Goal: Task Accomplishment & Management: Manage account settings

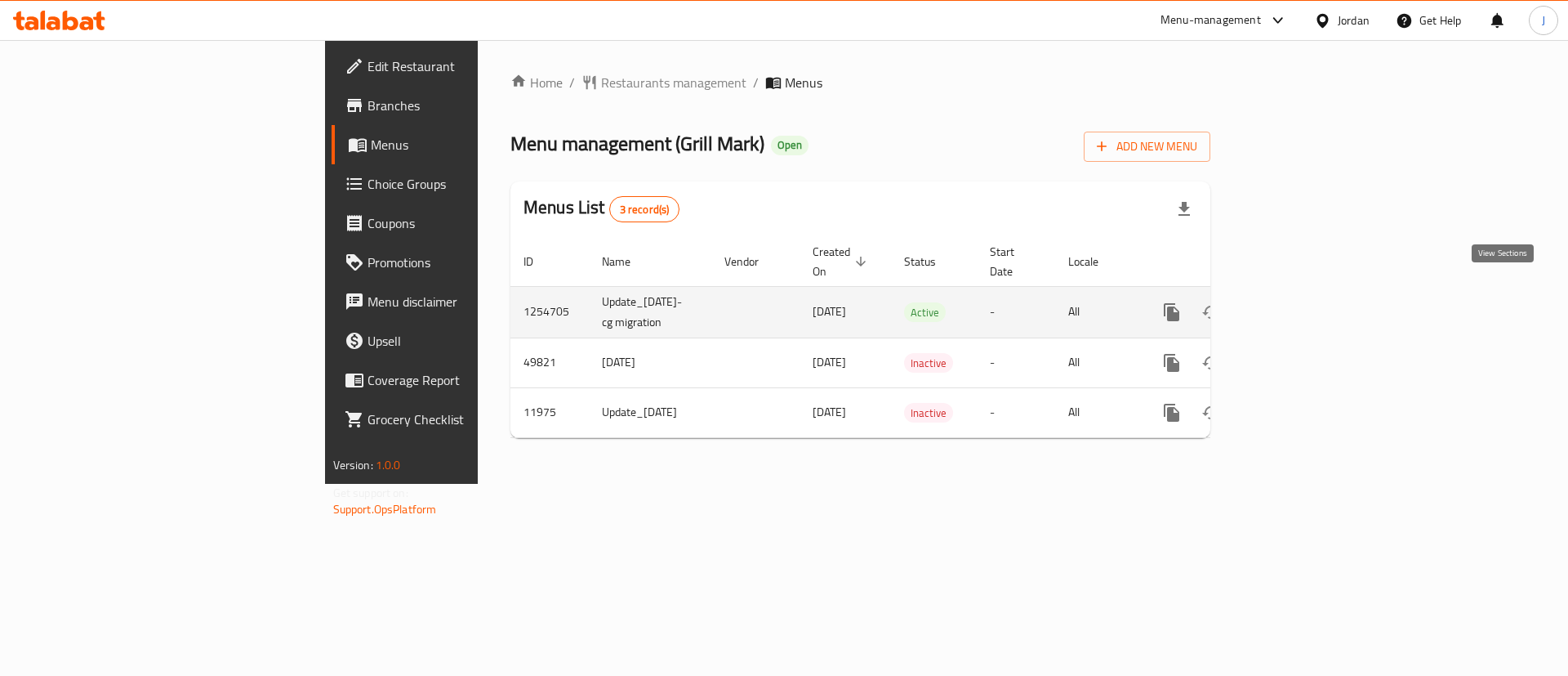
click at [1300, 302] on icon "enhanced table" at bounding box center [1290, 312] width 20 height 20
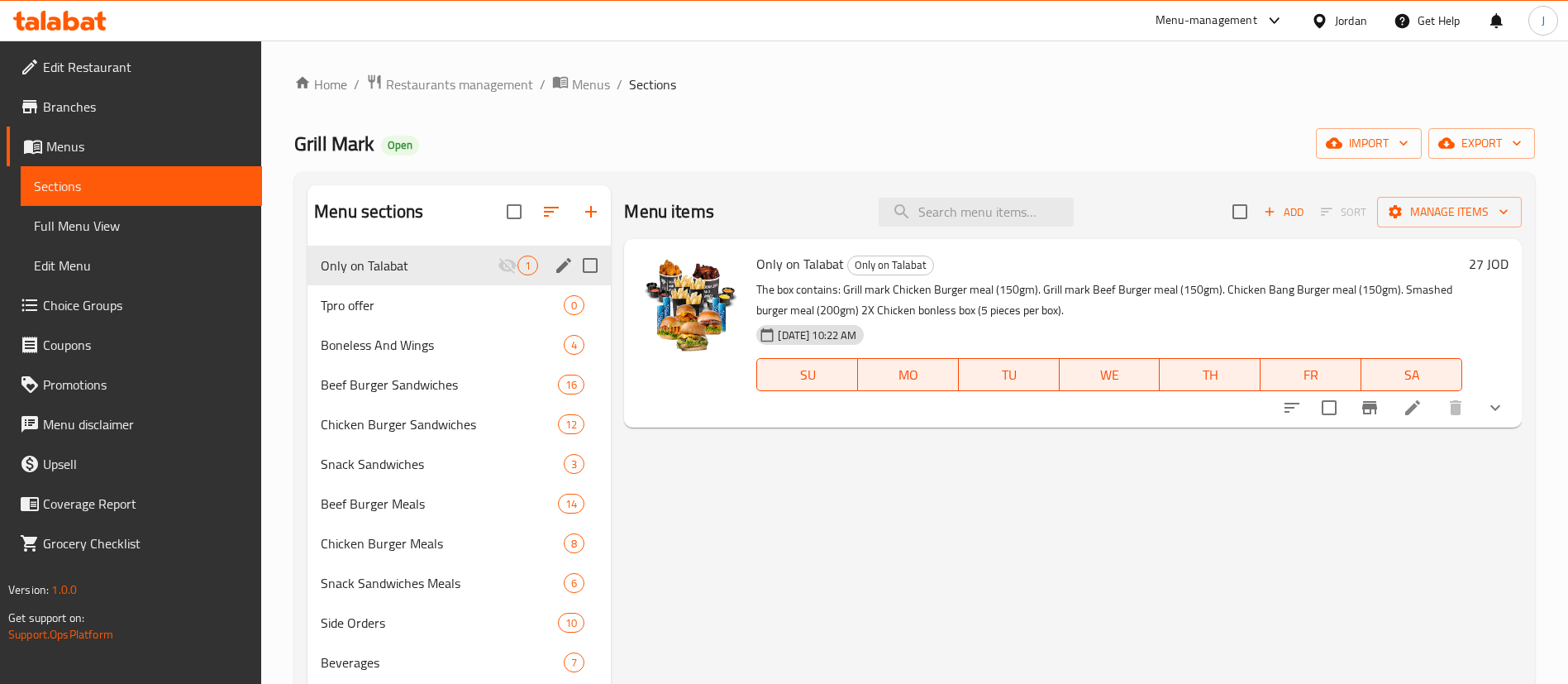
click at [435, 253] on div "Only on Talabat 1" at bounding box center [459, 266] width 303 height 39
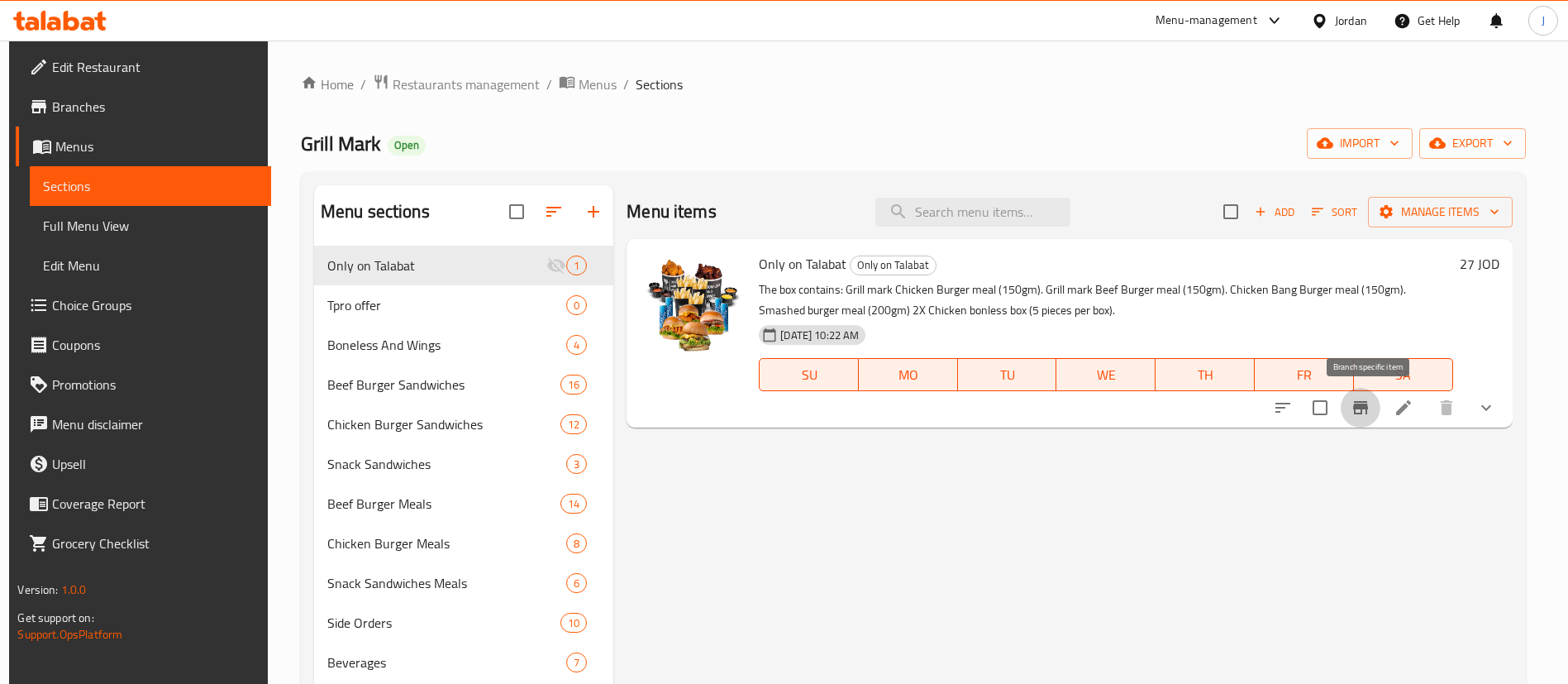
click at [1368, 409] on icon "Branch-specific-item" at bounding box center [1360, 407] width 15 height 13
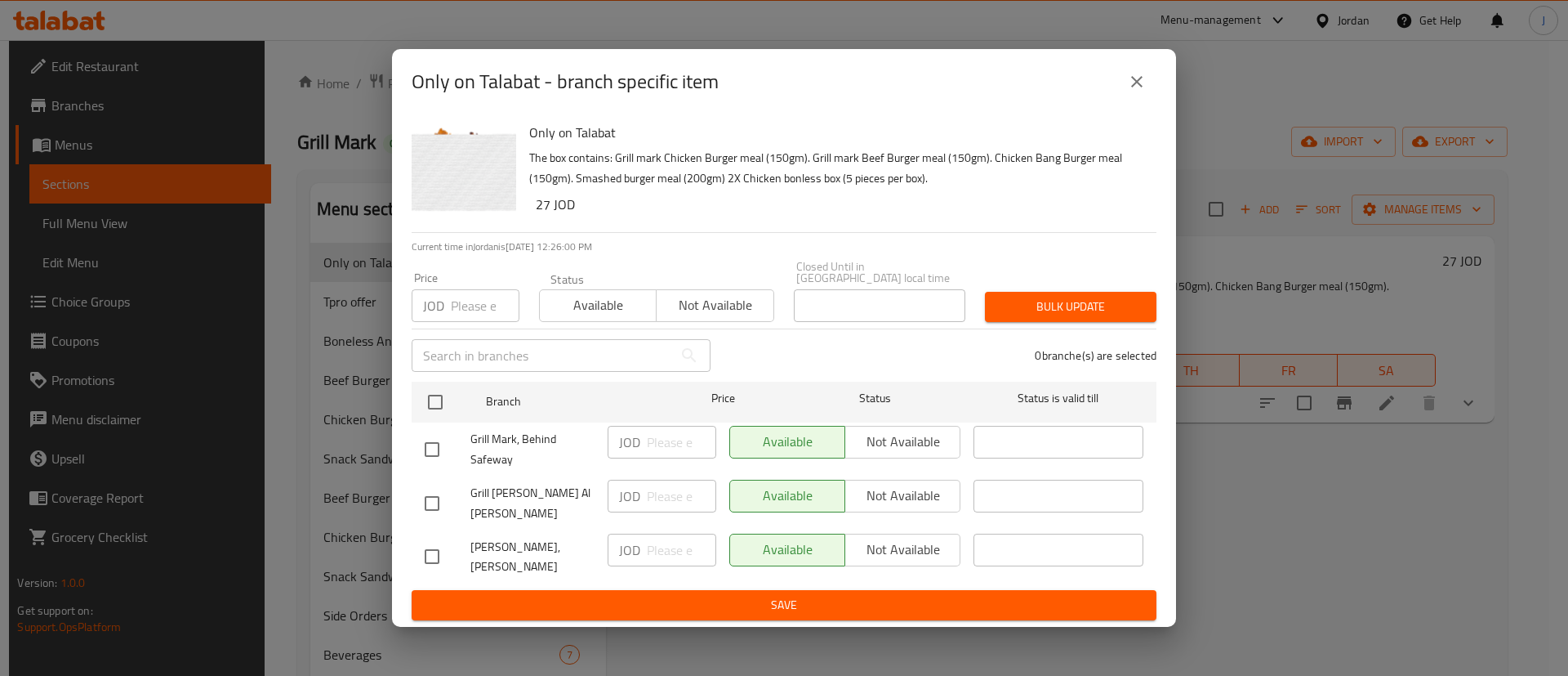
click at [1130, 92] on icon "close" at bounding box center [1137, 82] width 20 height 20
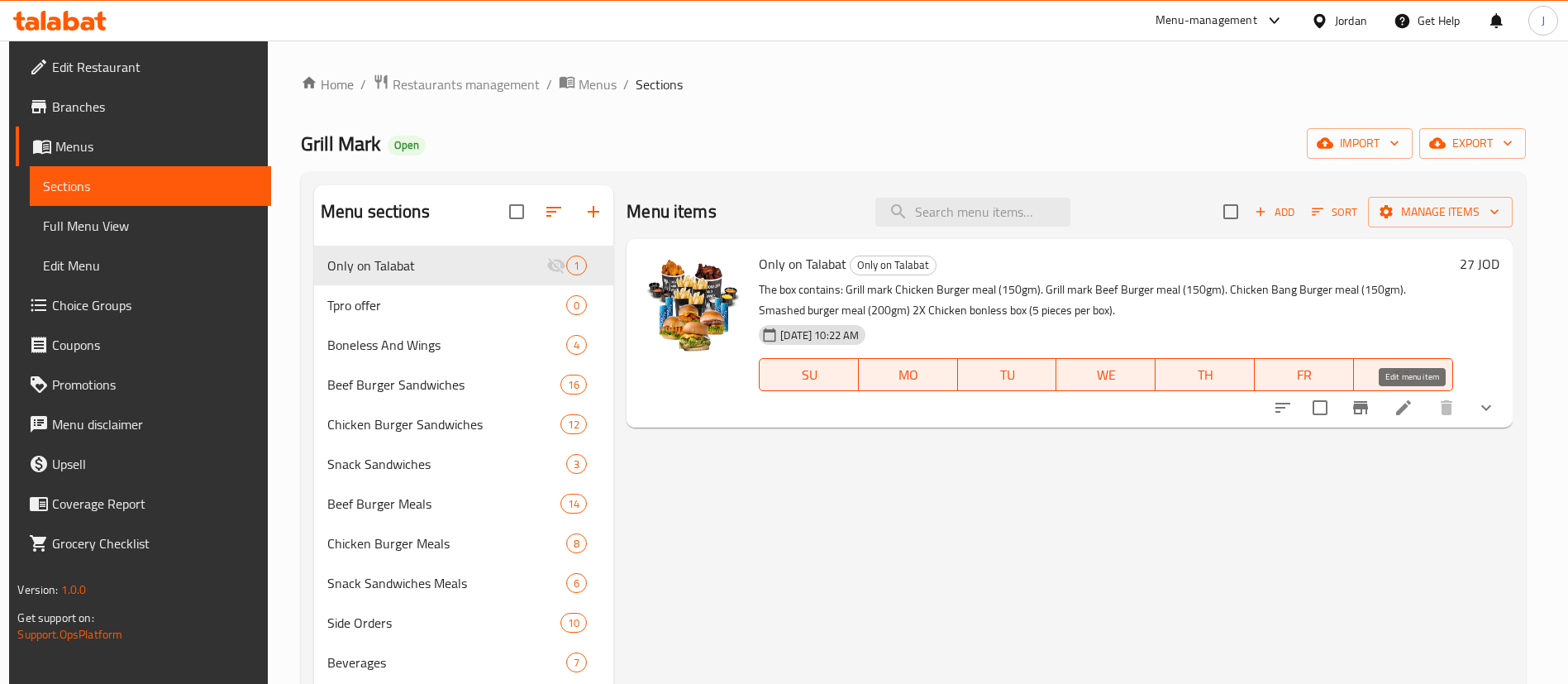
click at [1413, 401] on icon at bounding box center [1403, 408] width 20 height 20
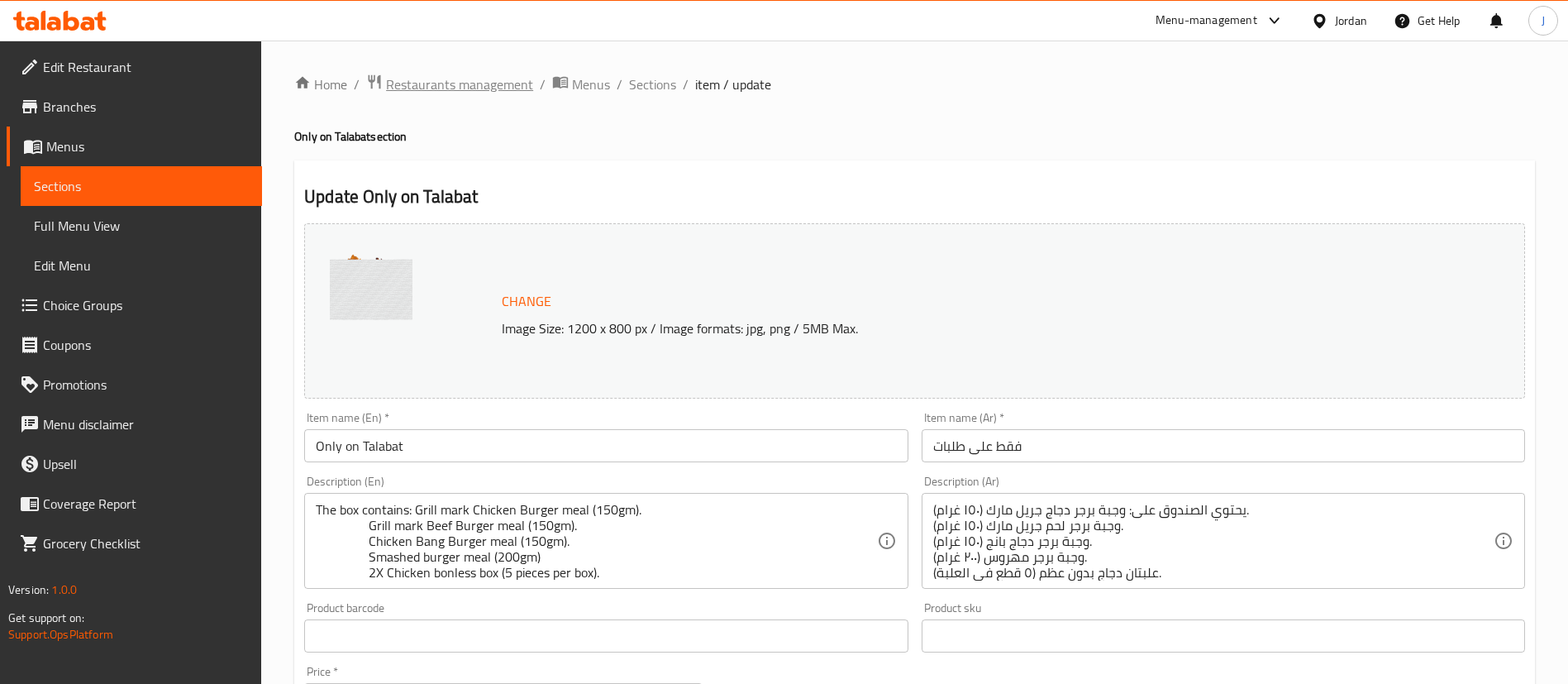
click at [404, 89] on span "Restaurants management" at bounding box center [459, 84] width 147 height 20
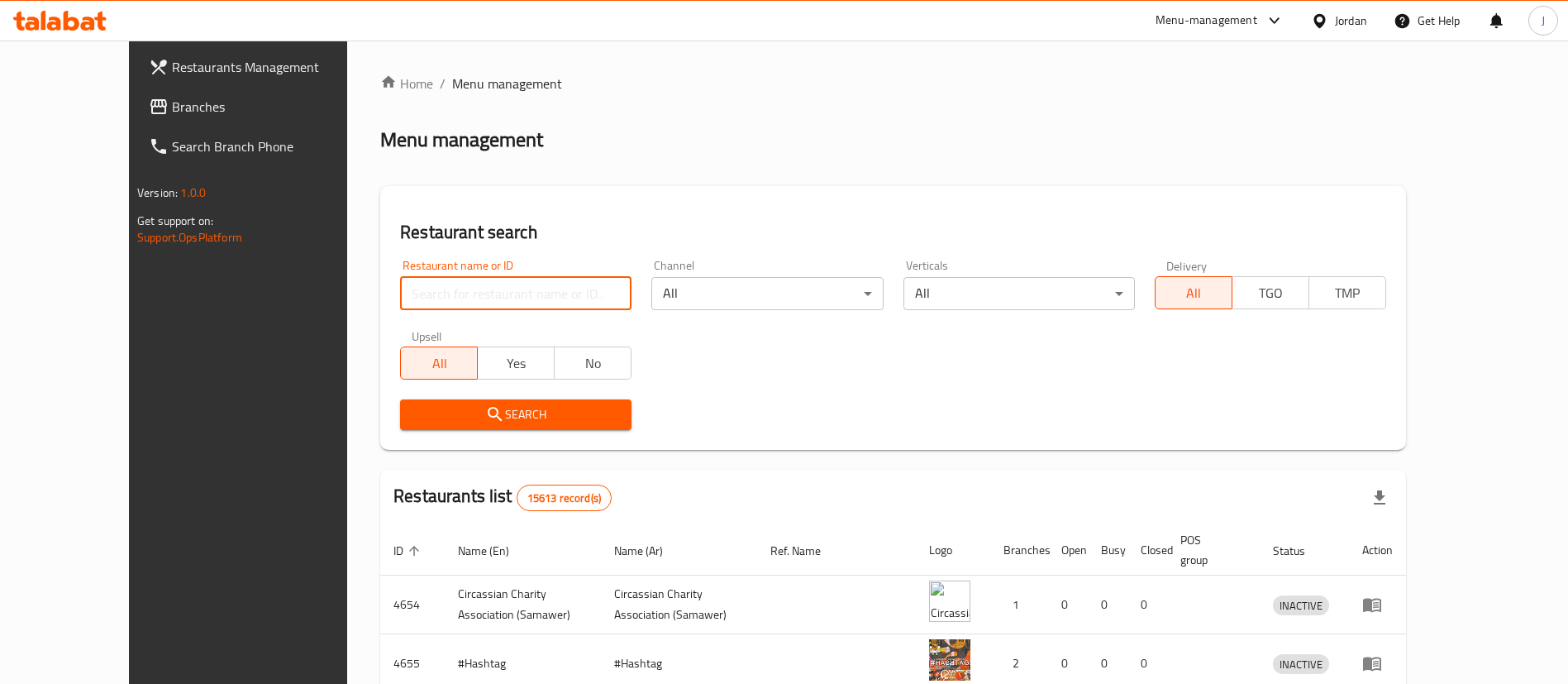
drag, startPoint x: 509, startPoint y: 298, endPoint x: 499, endPoint y: 292, distance: 11.7
click at [504, 296] on input "search" at bounding box center [515, 294] width 232 height 34
type input "juicii"
click button "Search" at bounding box center [515, 415] width 232 height 31
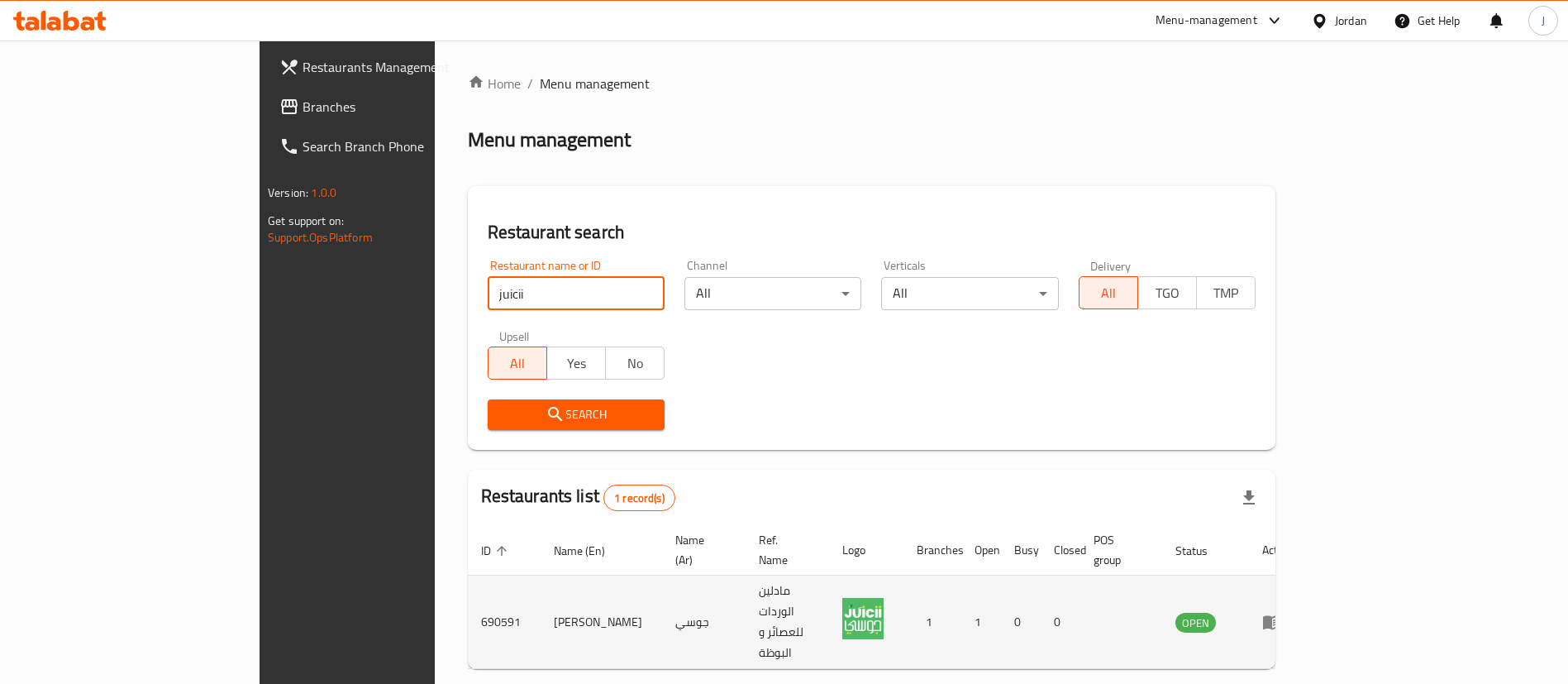
click at [1282, 612] on icon "enhanced table" at bounding box center [1272, 622] width 20 height 20
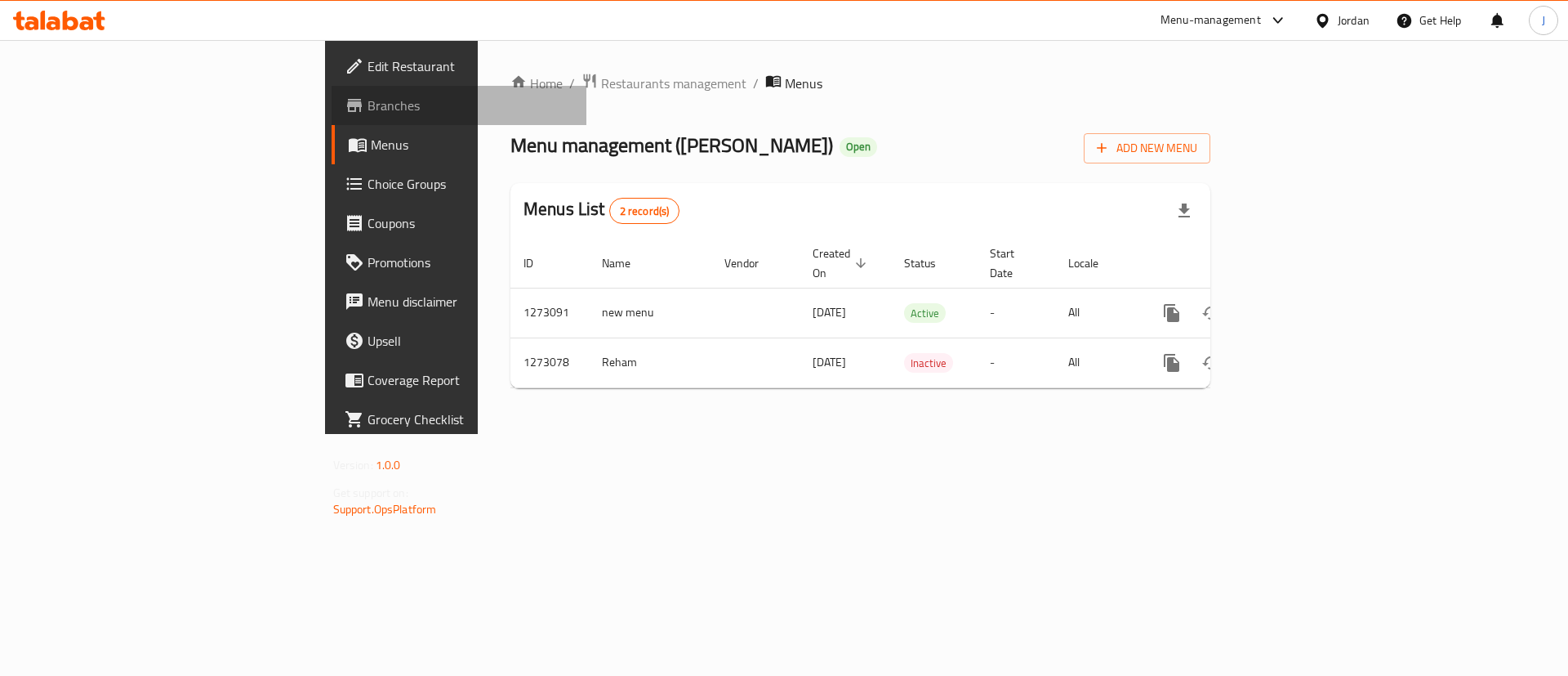
click at [368, 105] on span "Branches" at bounding box center [471, 105] width 207 height 20
